Goal: Information Seeking & Learning: Learn about a topic

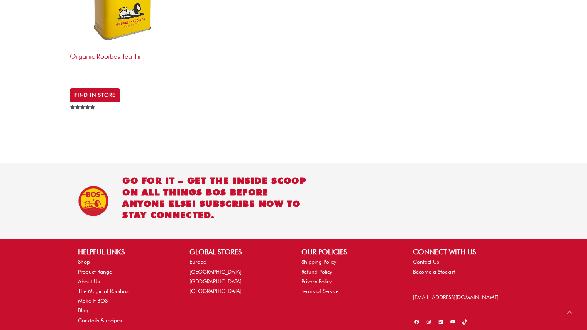
scroll to position [583, 0]
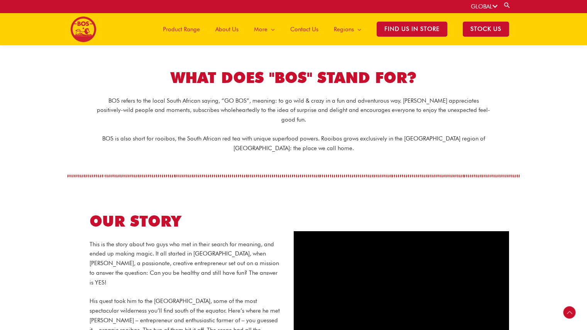
scroll to position [153, 0]
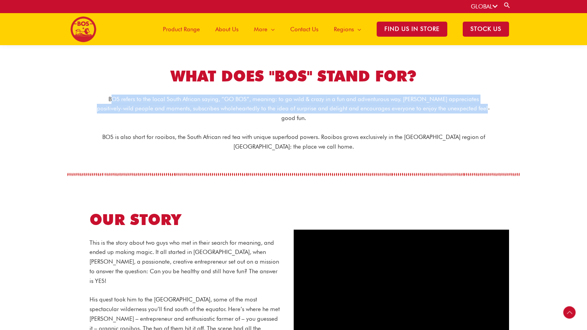
drag, startPoint x: 100, startPoint y: 99, endPoint x: 490, endPoint y: 107, distance: 390.8
click at [490, 107] on p "BOS refers to the local South African saying, “GO BOS”, meaning: to go wild & c…" at bounding box center [294, 109] width 394 height 29
copy p "OS refers to the local South African saying, “GO BOS”, meaning: to go wild & cr…"
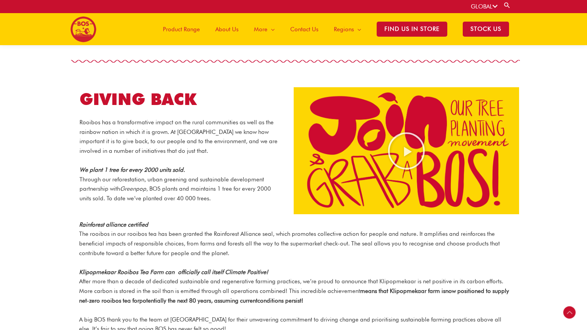
scroll to position [736, 0]
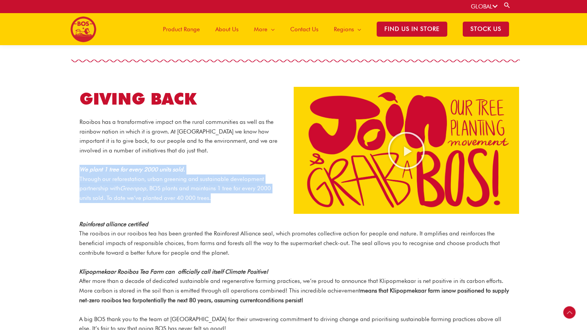
drag, startPoint x: 216, startPoint y: 188, endPoint x: 60, endPoint y: 159, distance: 159.0
click at [60, 159] on section "GIVING BACK Rooibos has a transformative impact on the rural communities as wel…" at bounding box center [293, 151] width 587 height 156
copy p "We plant 1 tree for every 2000 units sold. Through our reforestation, urban gre…"
